Goal: Information Seeking & Learning: Learn about a topic

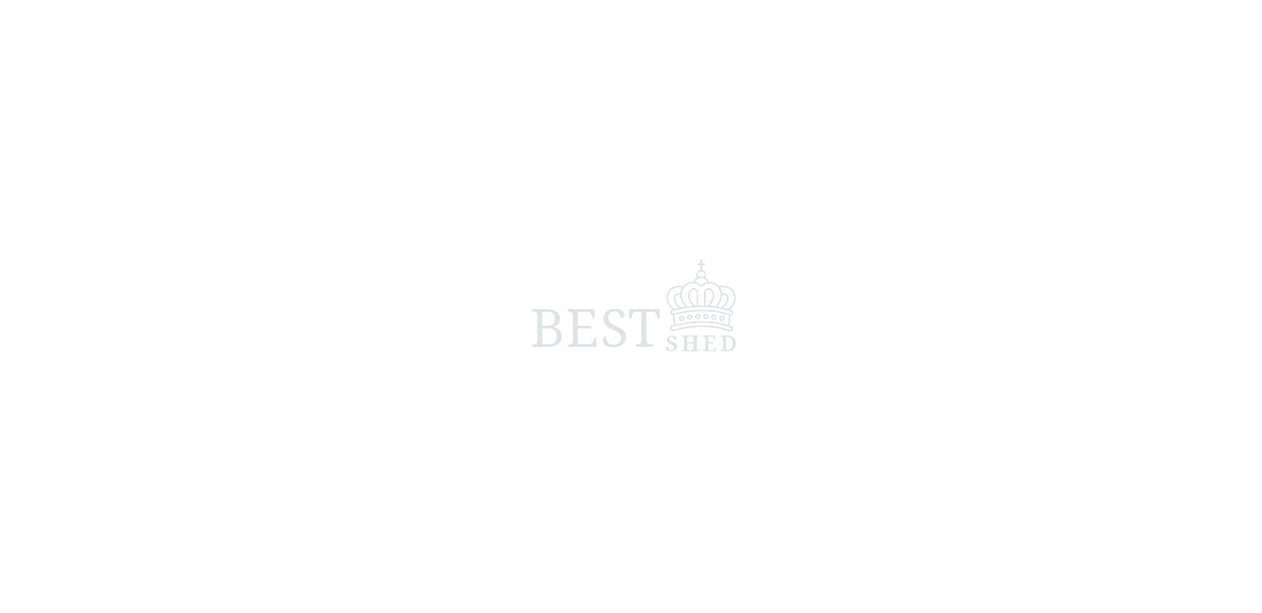
scroll to position [34, 0]
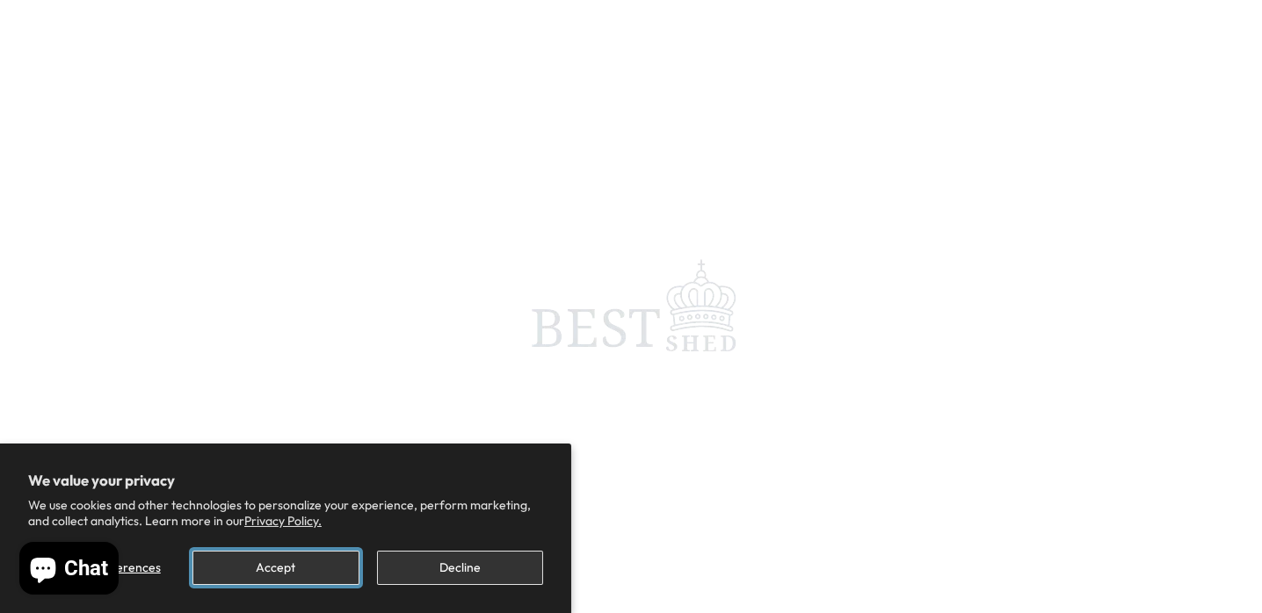
click at [293, 570] on button "Accept" at bounding box center [275, 568] width 166 height 34
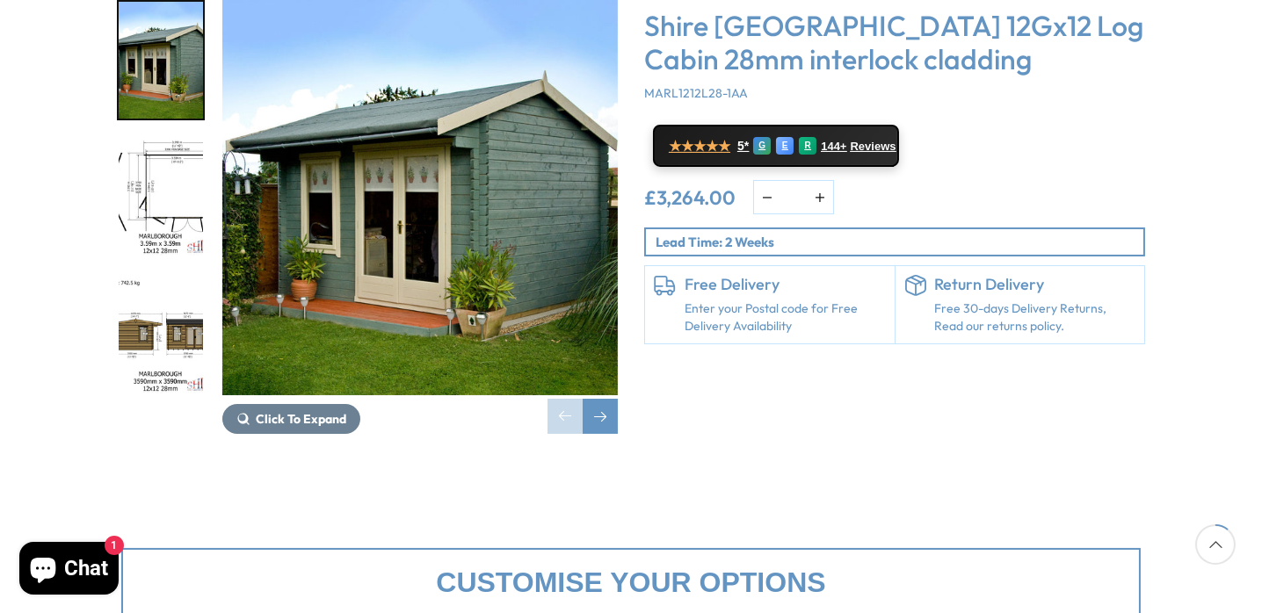
scroll to position [350, 0]
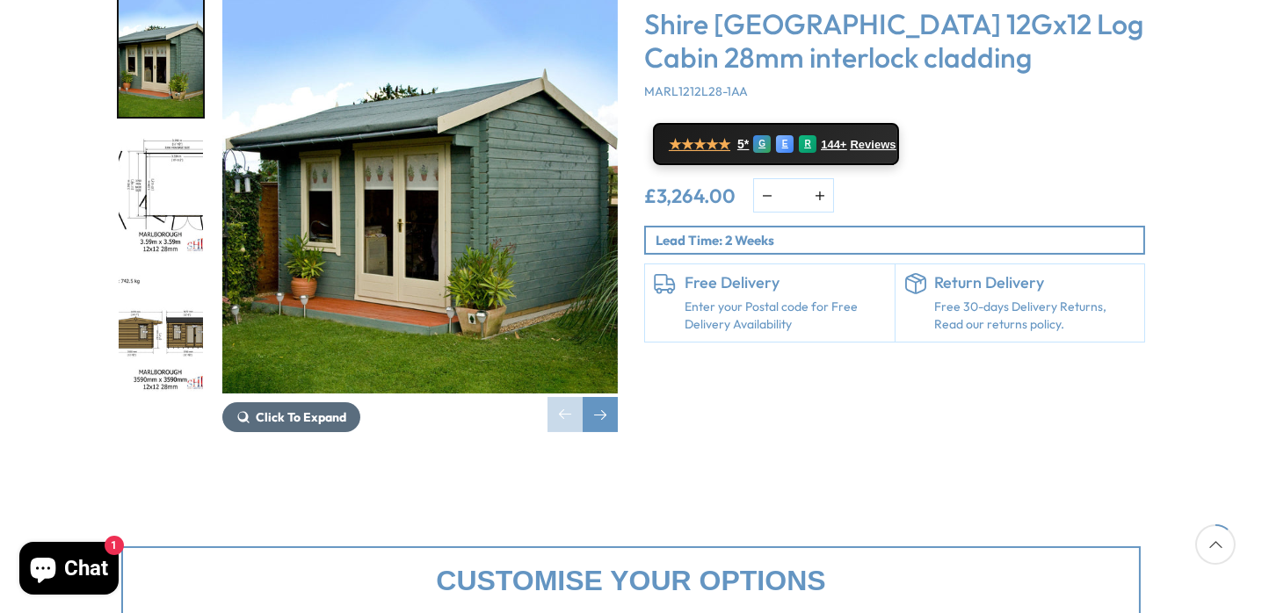
click at [286, 409] on span "Click To Expand" at bounding box center [301, 417] width 90 height 16
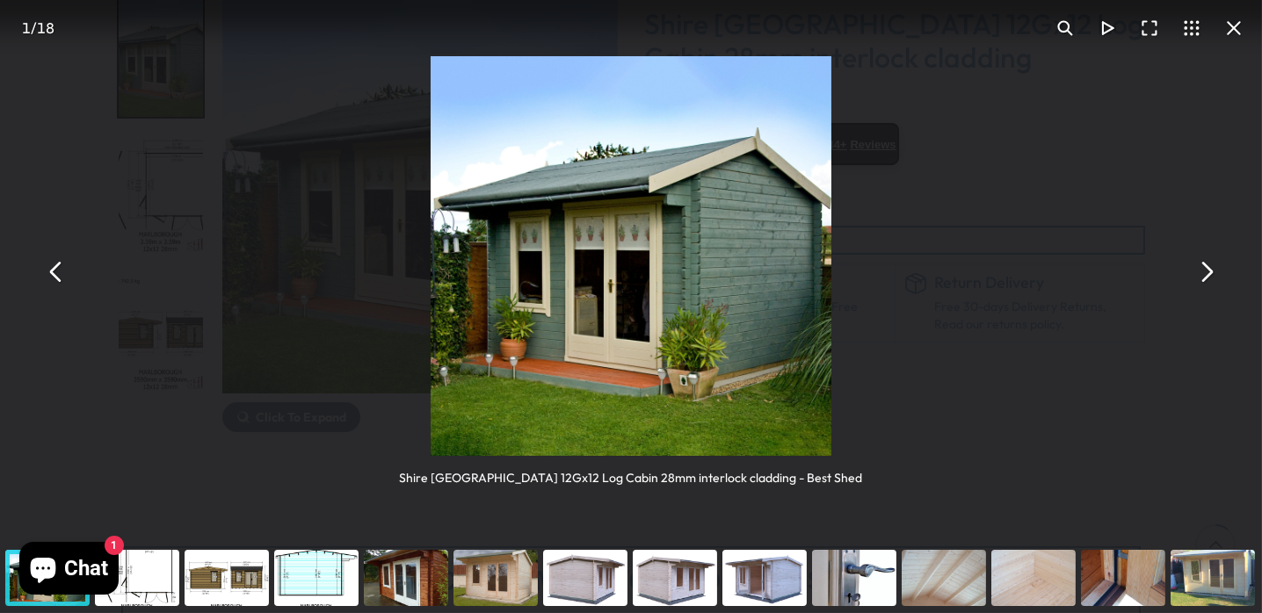
click at [1201, 274] on button "You can close this modal content with the ESC key" at bounding box center [1205, 271] width 42 height 42
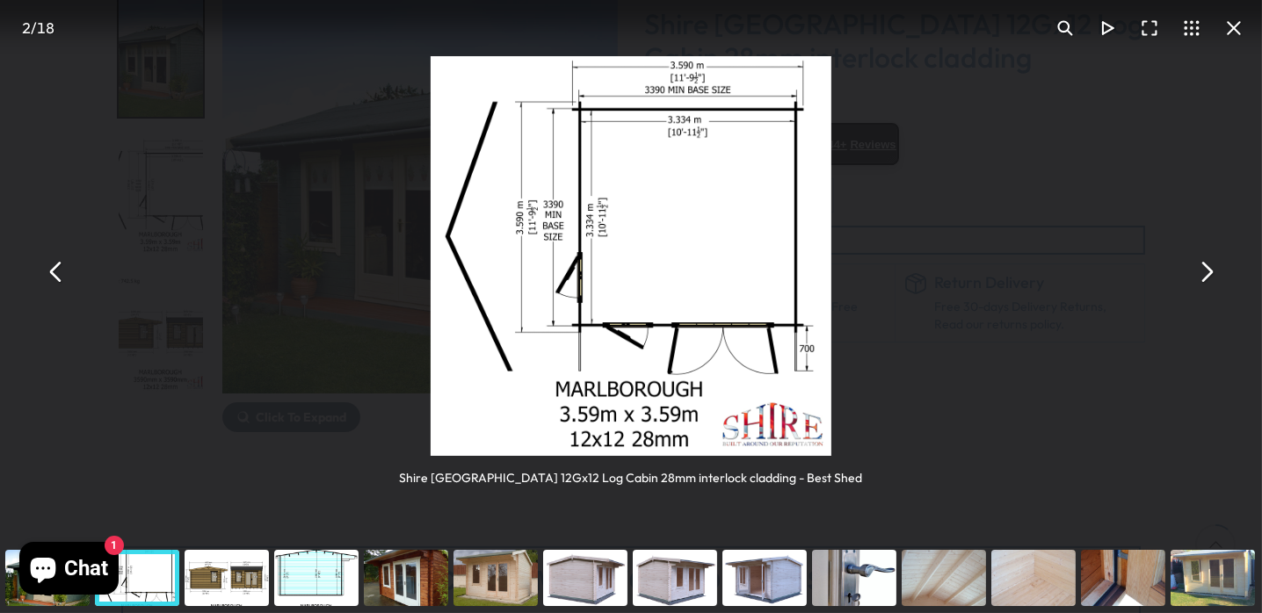
click at [1201, 274] on button "You can close this modal content with the ESC key" at bounding box center [1205, 271] width 42 height 42
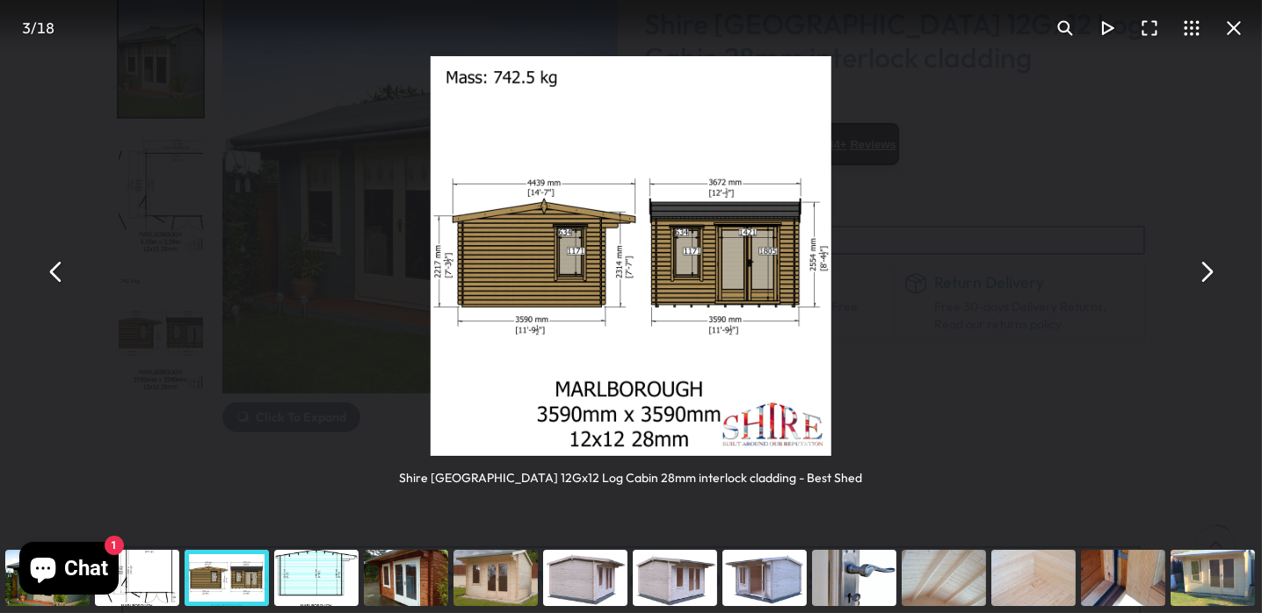
click at [1201, 274] on button "You can close this modal content with the ESC key" at bounding box center [1205, 271] width 42 height 42
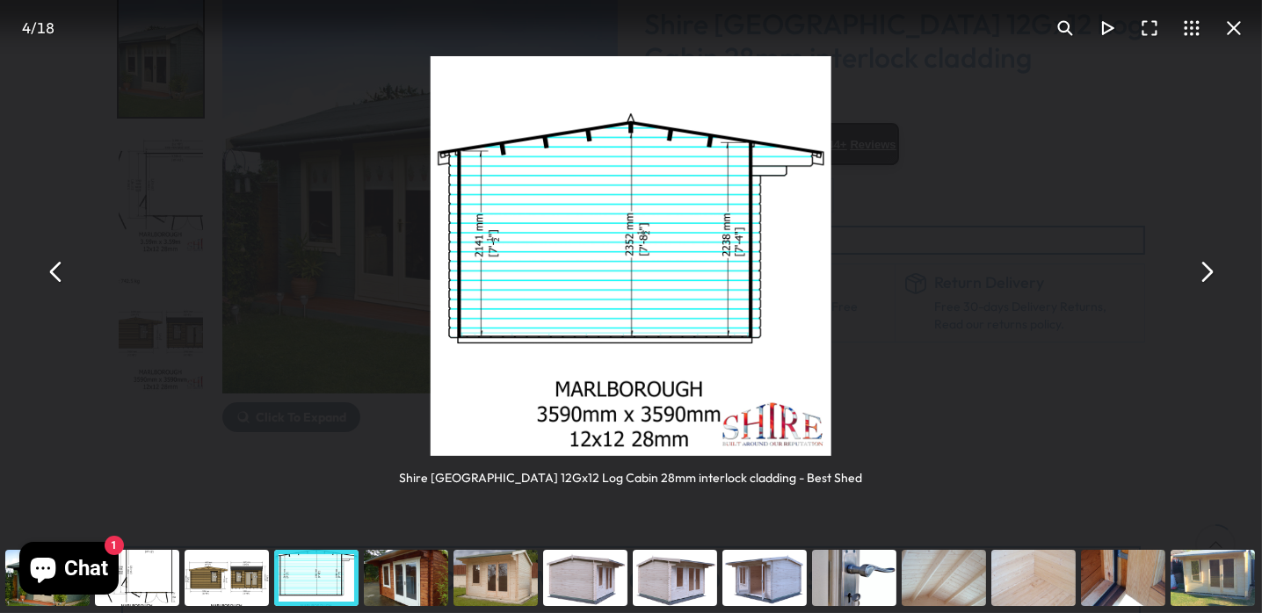
click at [1201, 274] on button "You can close this modal content with the ESC key" at bounding box center [1205, 271] width 42 height 42
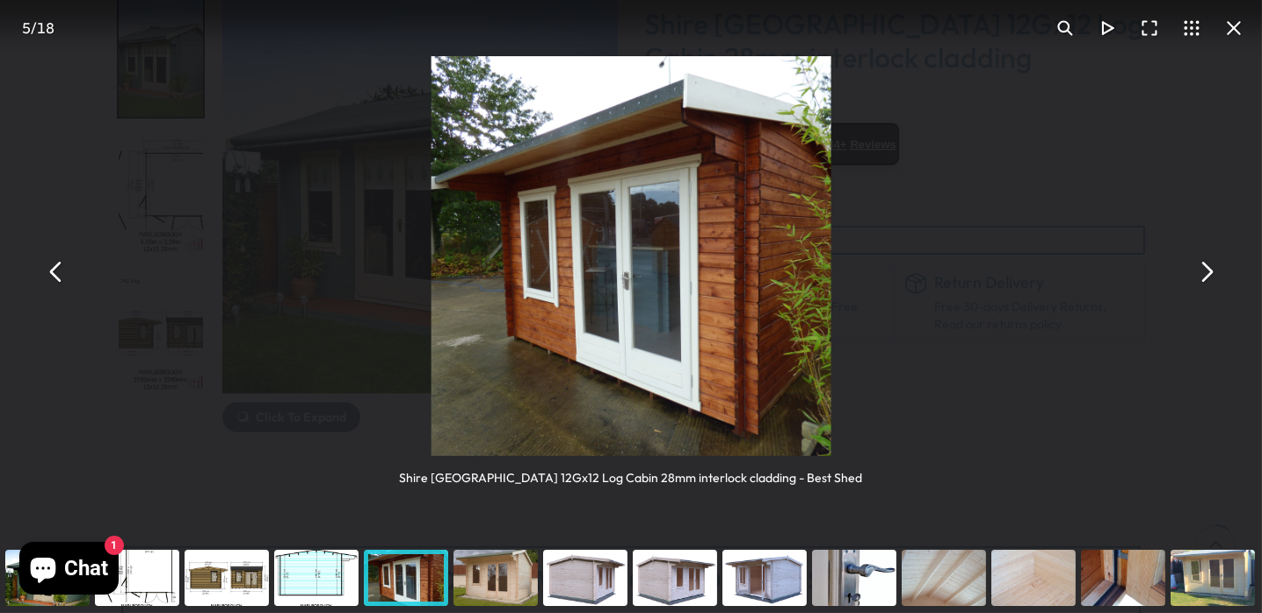
click at [1201, 274] on button "You can close this modal content with the ESC key" at bounding box center [1205, 271] width 42 height 42
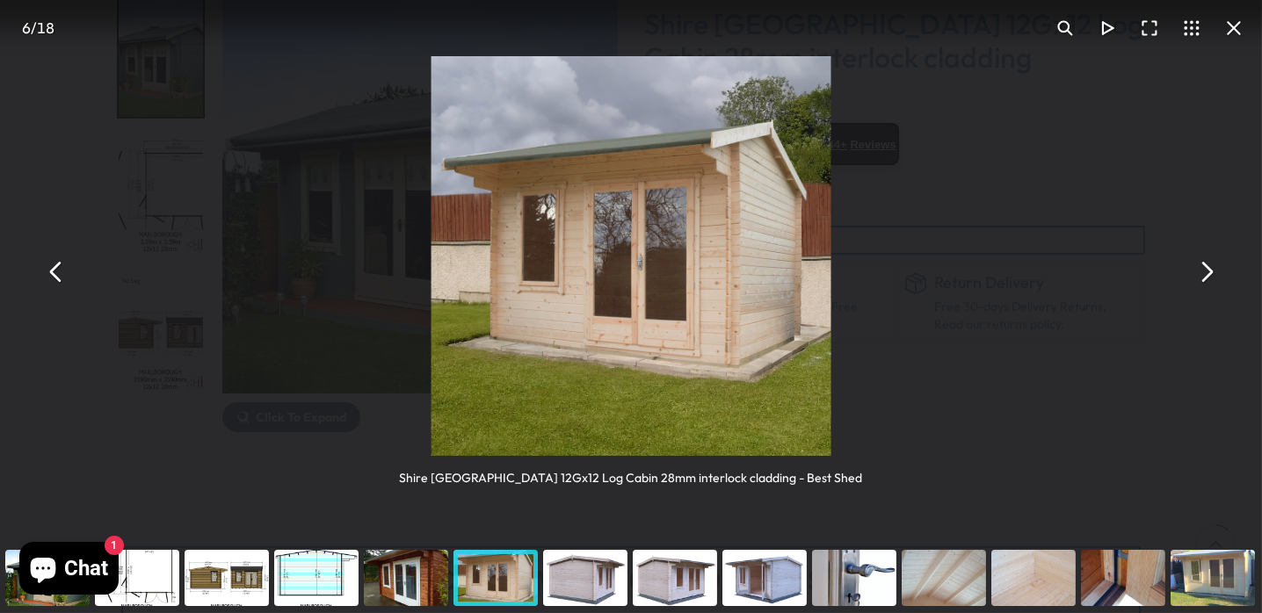
click at [1201, 274] on button "You can close this modal content with the ESC key" at bounding box center [1205, 271] width 42 height 42
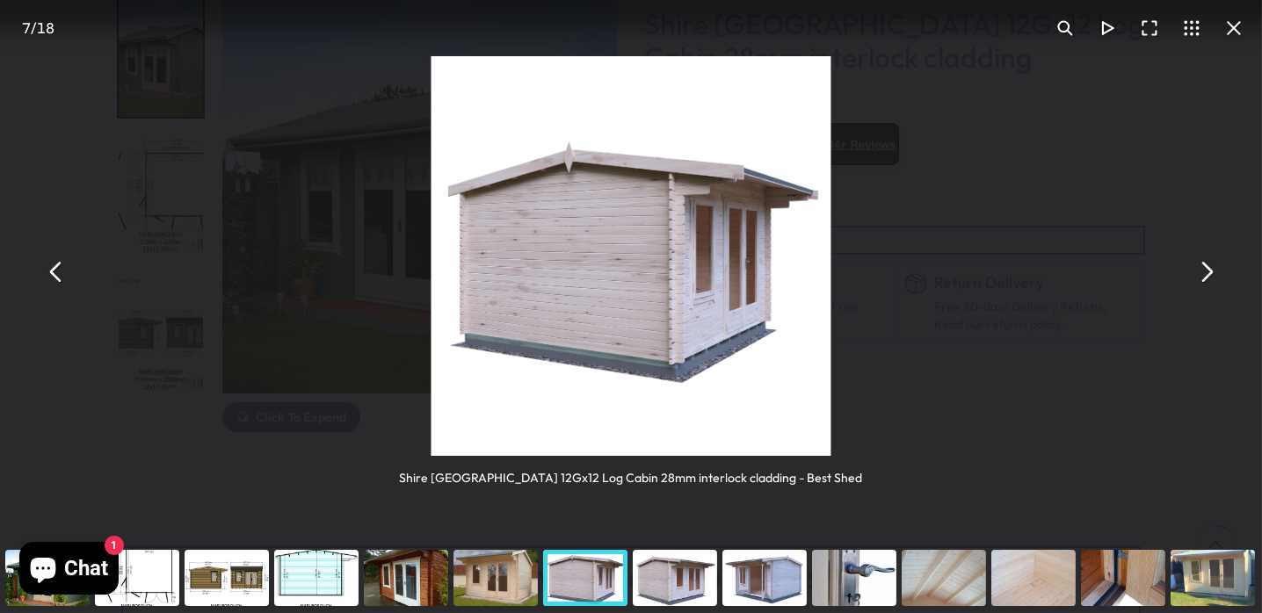
click at [1201, 274] on button "You can close this modal content with the ESC key" at bounding box center [1205, 271] width 42 height 42
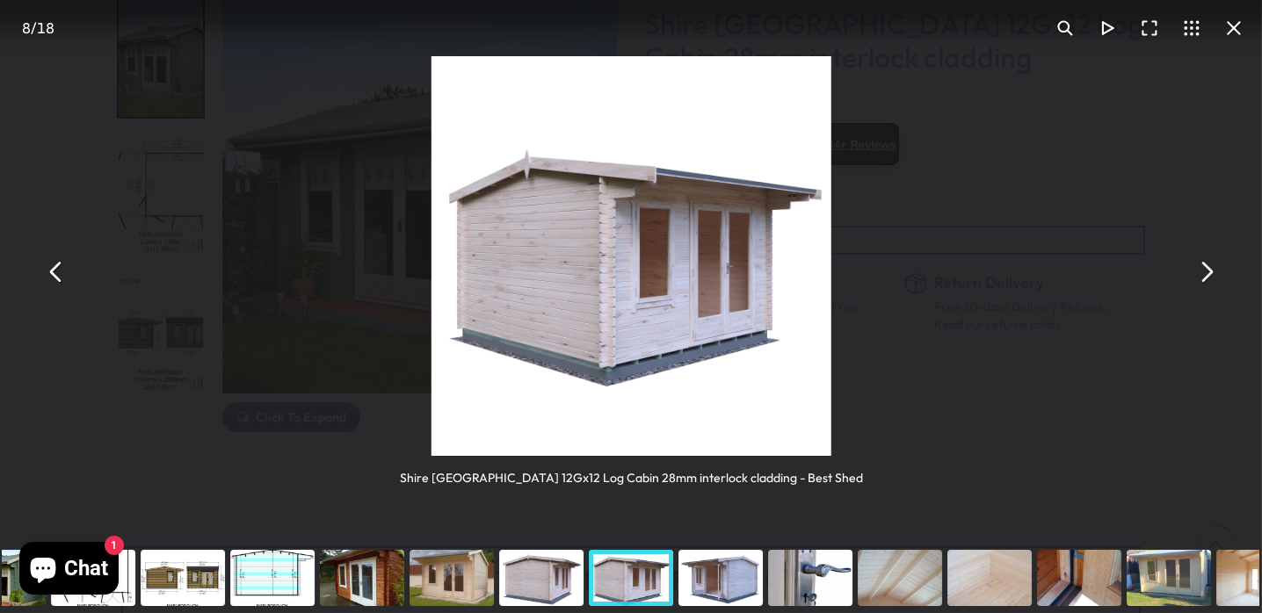
click at [1201, 274] on button "You can close this modal content with the ESC key" at bounding box center [1205, 271] width 42 height 42
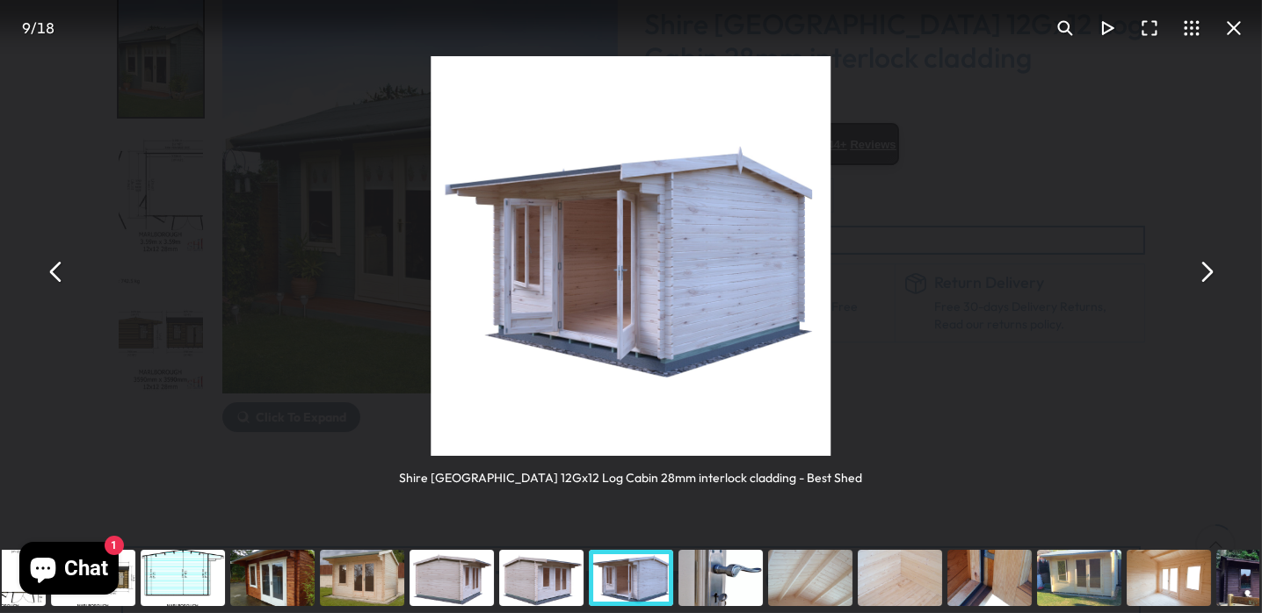
click at [1201, 274] on button "You can close this modal content with the ESC key" at bounding box center [1205, 271] width 42 height 42
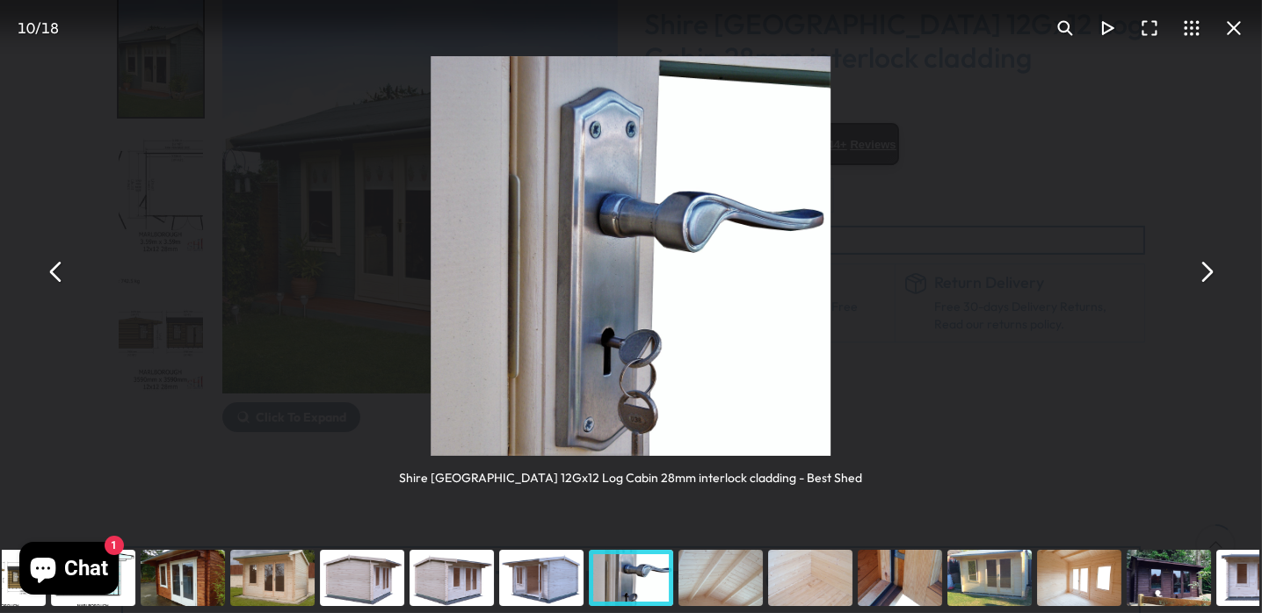
click at [1201, 274] on button "You can close this modal content with the ESC key" at bounding box center [1205, 271] width 42 height 42
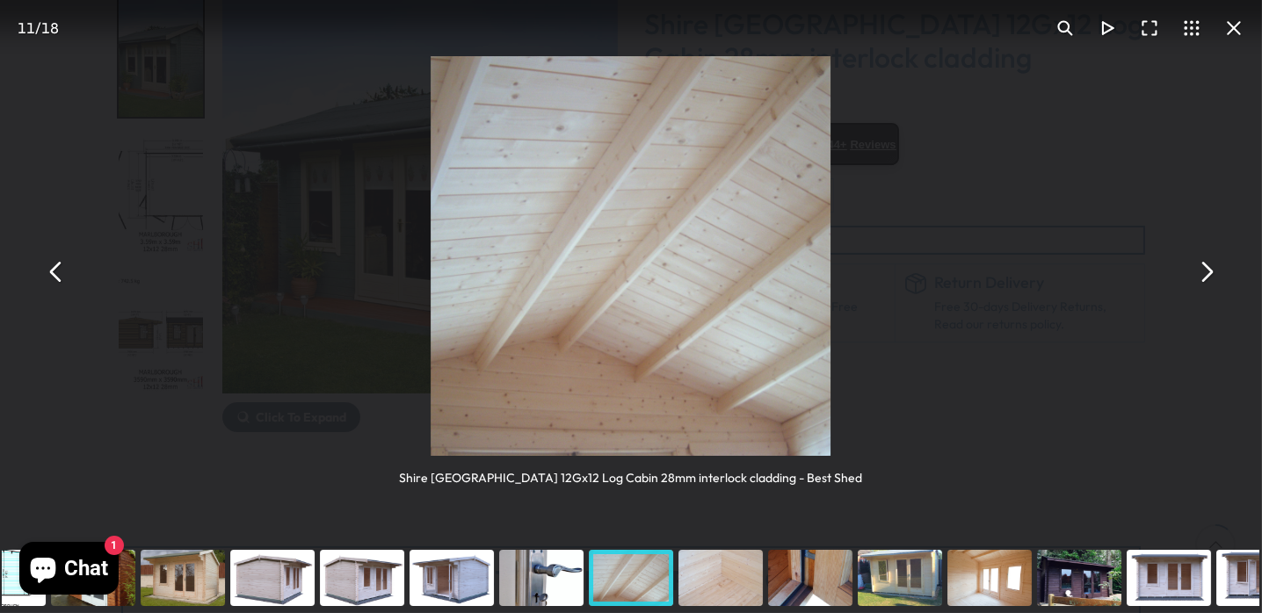
click at [1201, 274] on button "You can close this modal content with the ESC key" at bounding box center [1205, 271] width 42 height 42
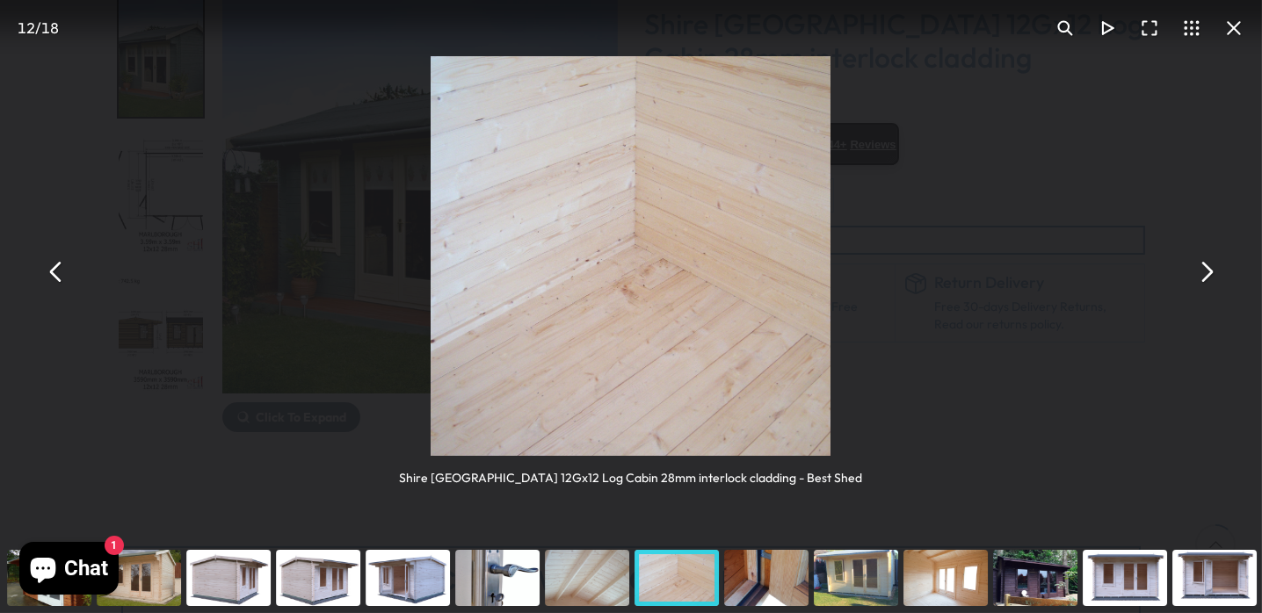
click at [1201, 274] on button "You can close this modal content with the ESC key" at bounding box center [1205, 271] width 42 height 42
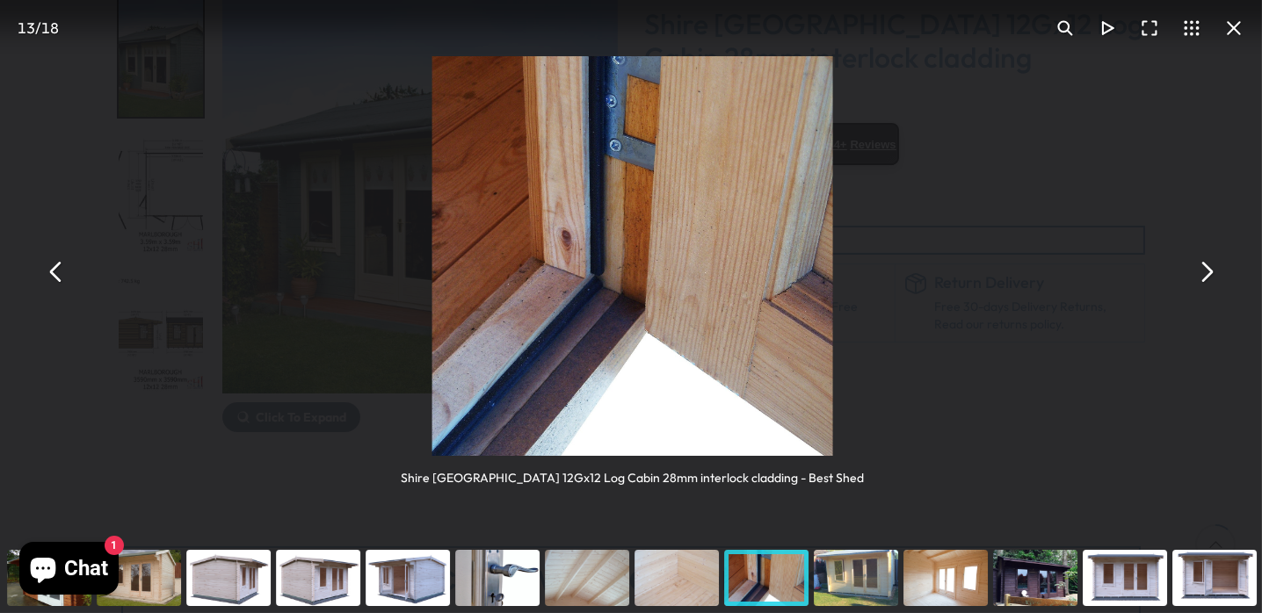
click at [1201, 274] on button "You can close this modal content with the ESC key" at bounding box center [1205, 271] width 42 height 42
